Goal: Book appointment/travel/reservation

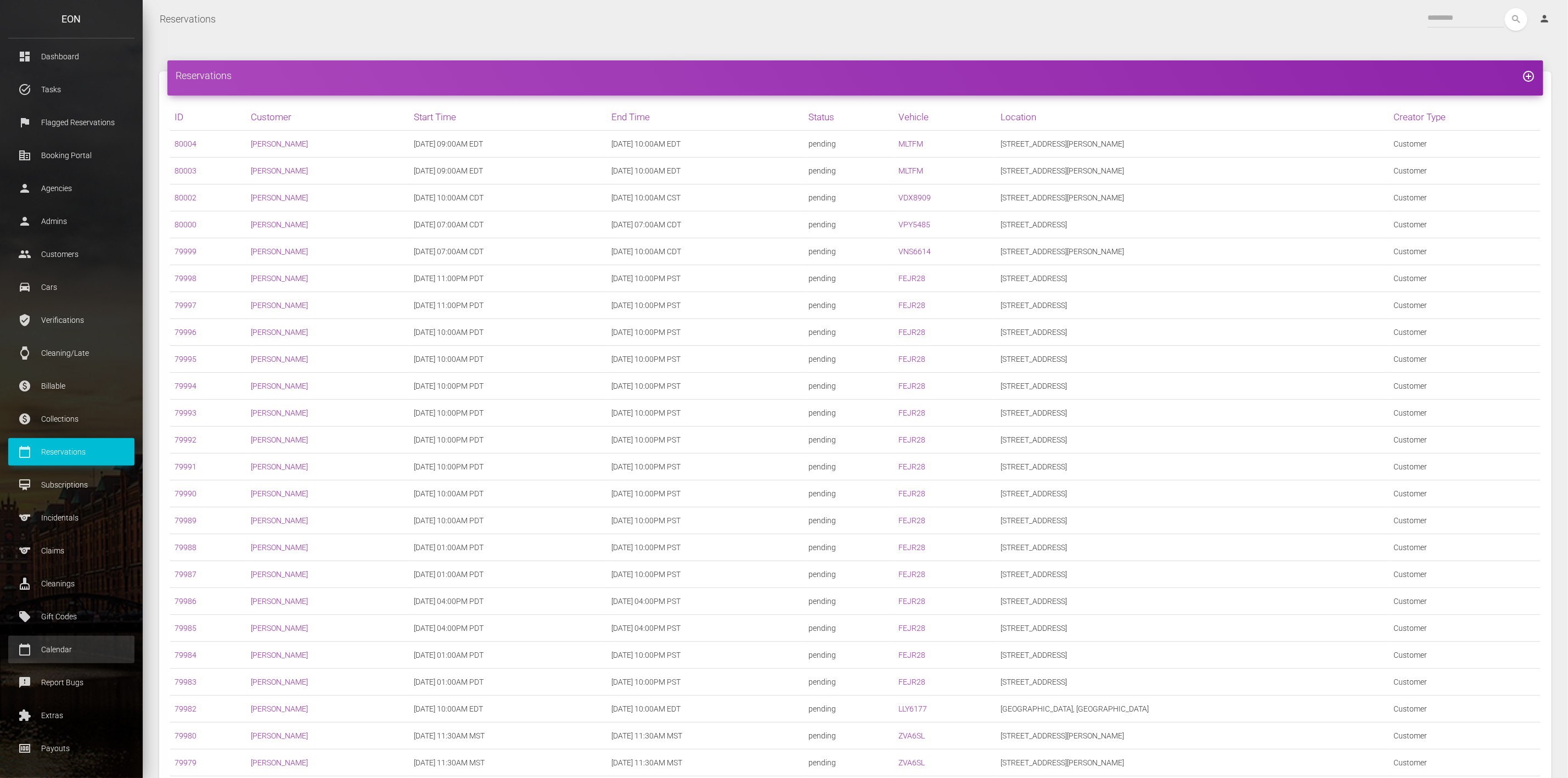
scroll to position [8, 0]
click at [60, 654] on p "Calendar" at bounding box center [72, 647] width 110 height 17
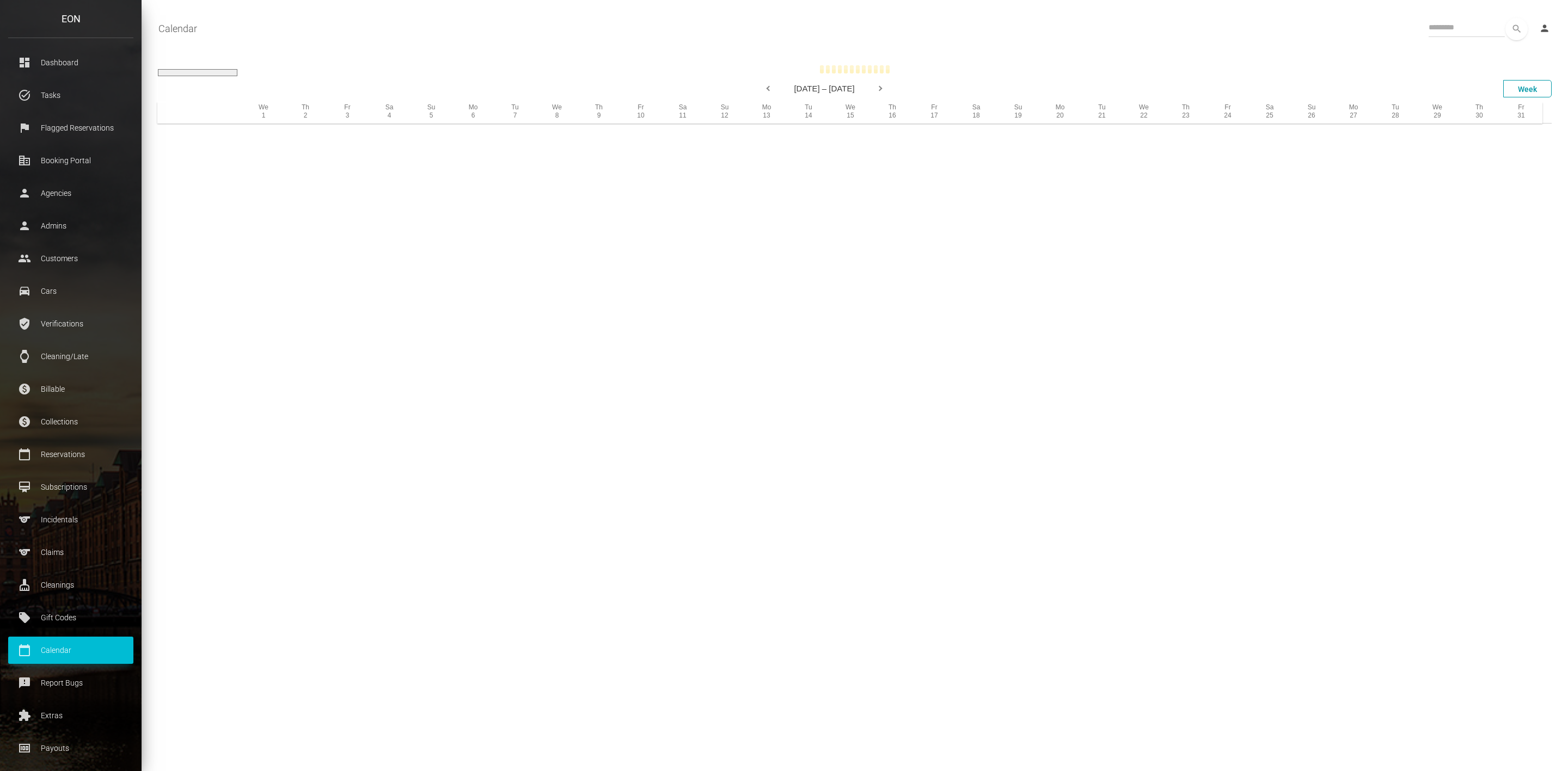
select select
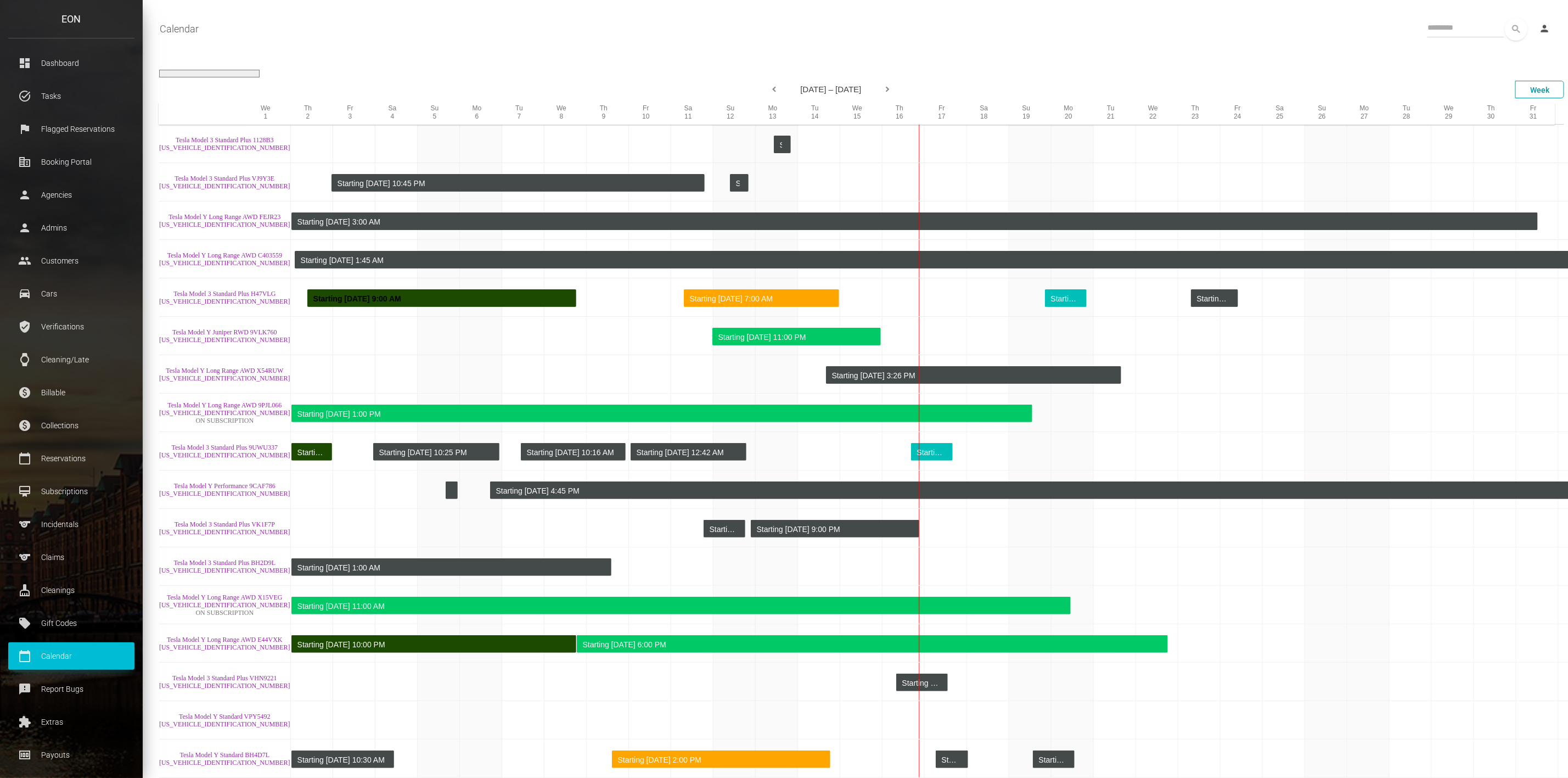
scroll to position [6325, 0]
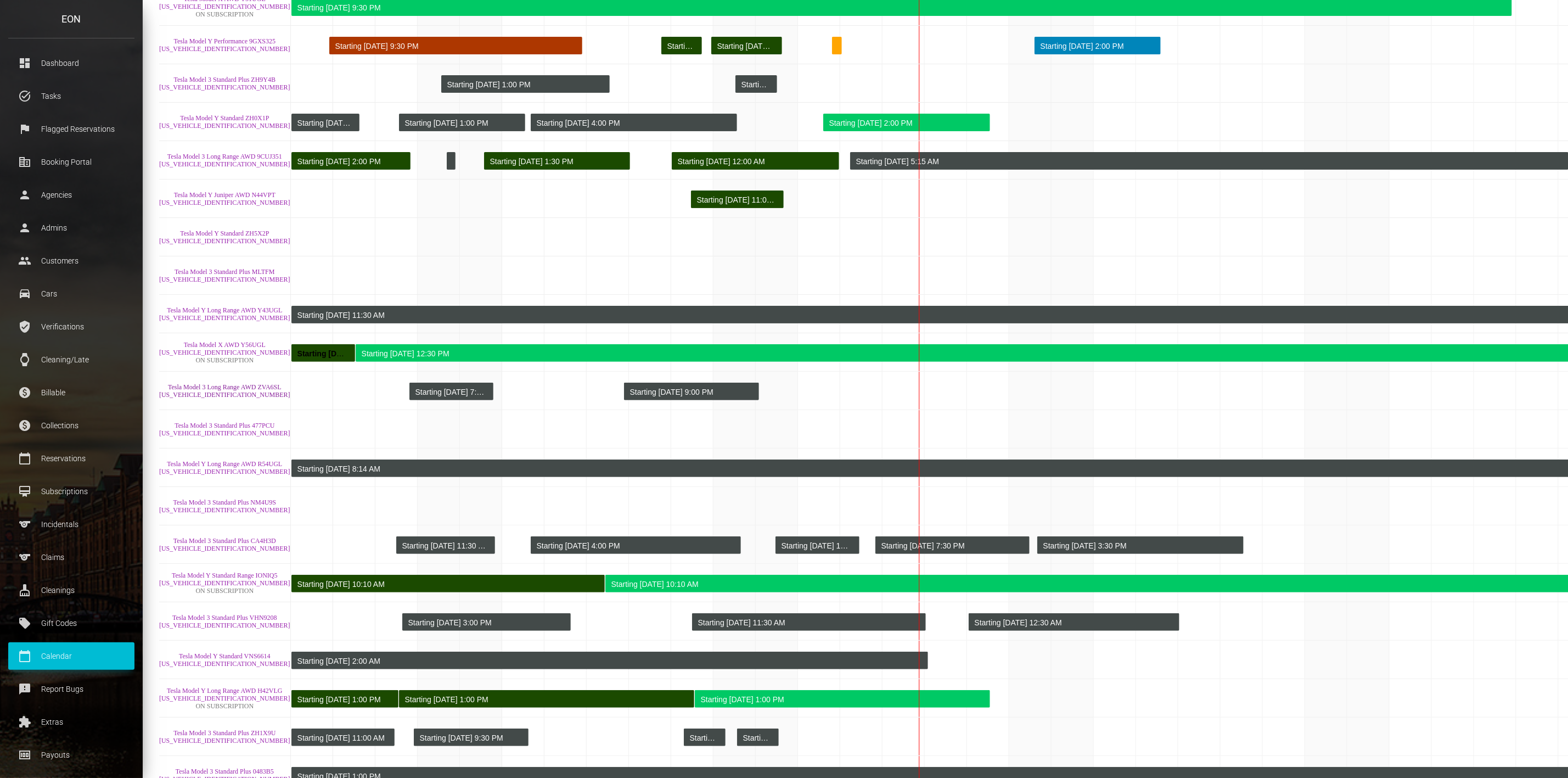
click at [196, 383] on link "Tesla Model 3 Long Range AWD ZVA6SL [US_VEHICLE_IDENTIFICATION_NUMBER]" at bounding box center [225, 391] width 132 height 15
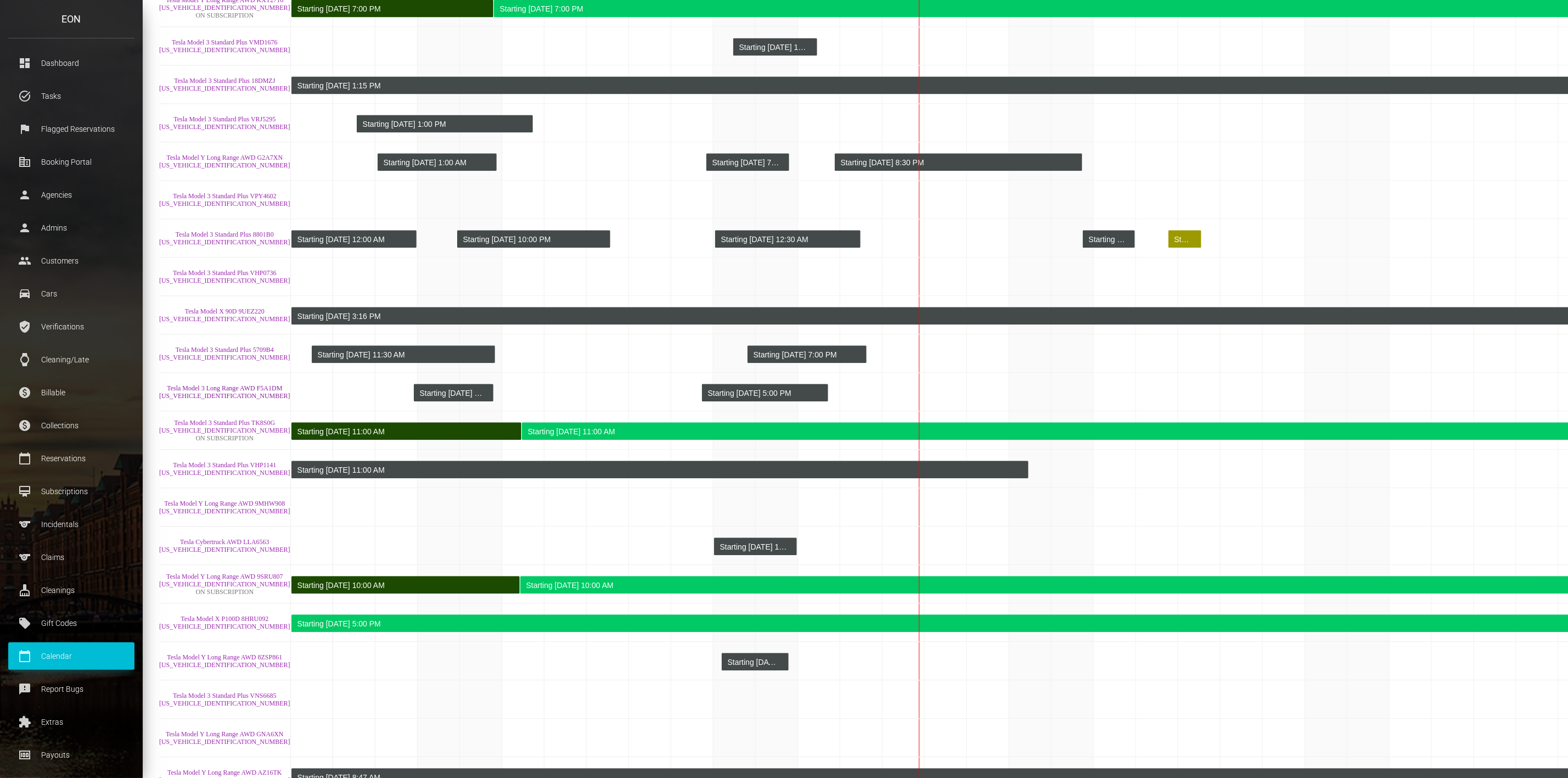
click at [216, 384] on link "Tesla Model 3 Long Range AWD F5A1DM [US_VEHICLE_IDENTIFICATION_NUMBER]" at bounding box center [225, 392] width 132 height 15
